Goal: Task Accomplishment & Management: Complete application form

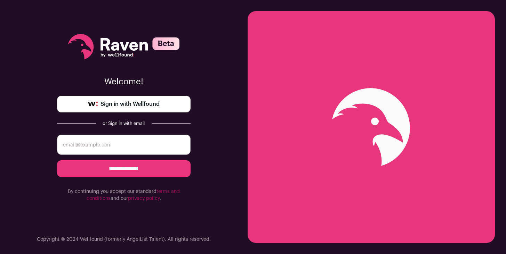
click at [171, 102] on link "Sign in with Wellfound" at bounding box center [123, 104] width 133 height 17
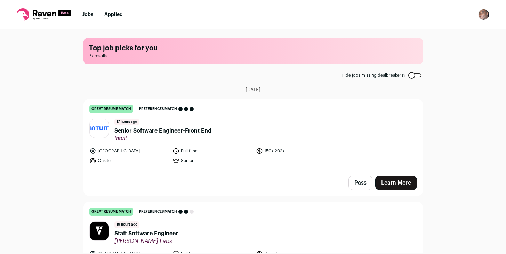
click at [183, 135] on span "Intuit" at bounding box center [162, 138] width 97 height 7
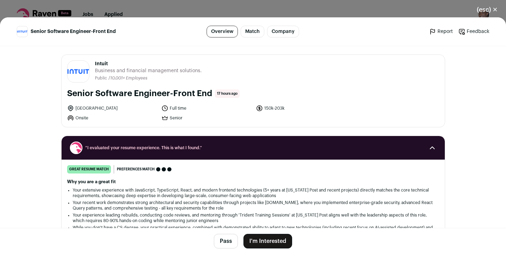
click at [270, 241] on button "I'm Interested" at bounding box center [267, 241] width 49 height 15
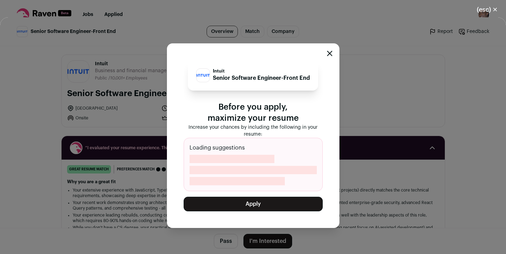
click at [278, 204] on button "Apply" at bounding box center [252, 204] width 139 height 15
